Goal: Find specific page/section: Find specific page/section

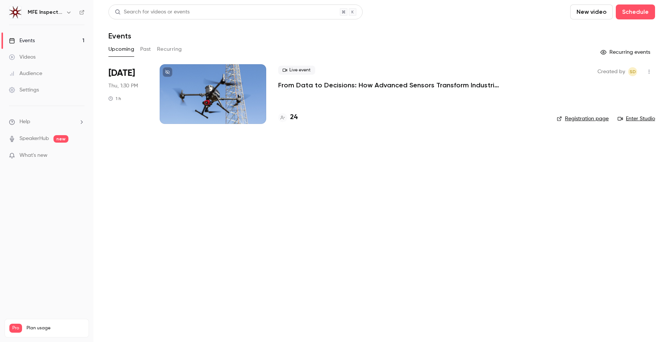
click at [295, 120] on h4 "24" at bounding box center [293, 118] width 7 height 10
